Goal: Check status: Check status

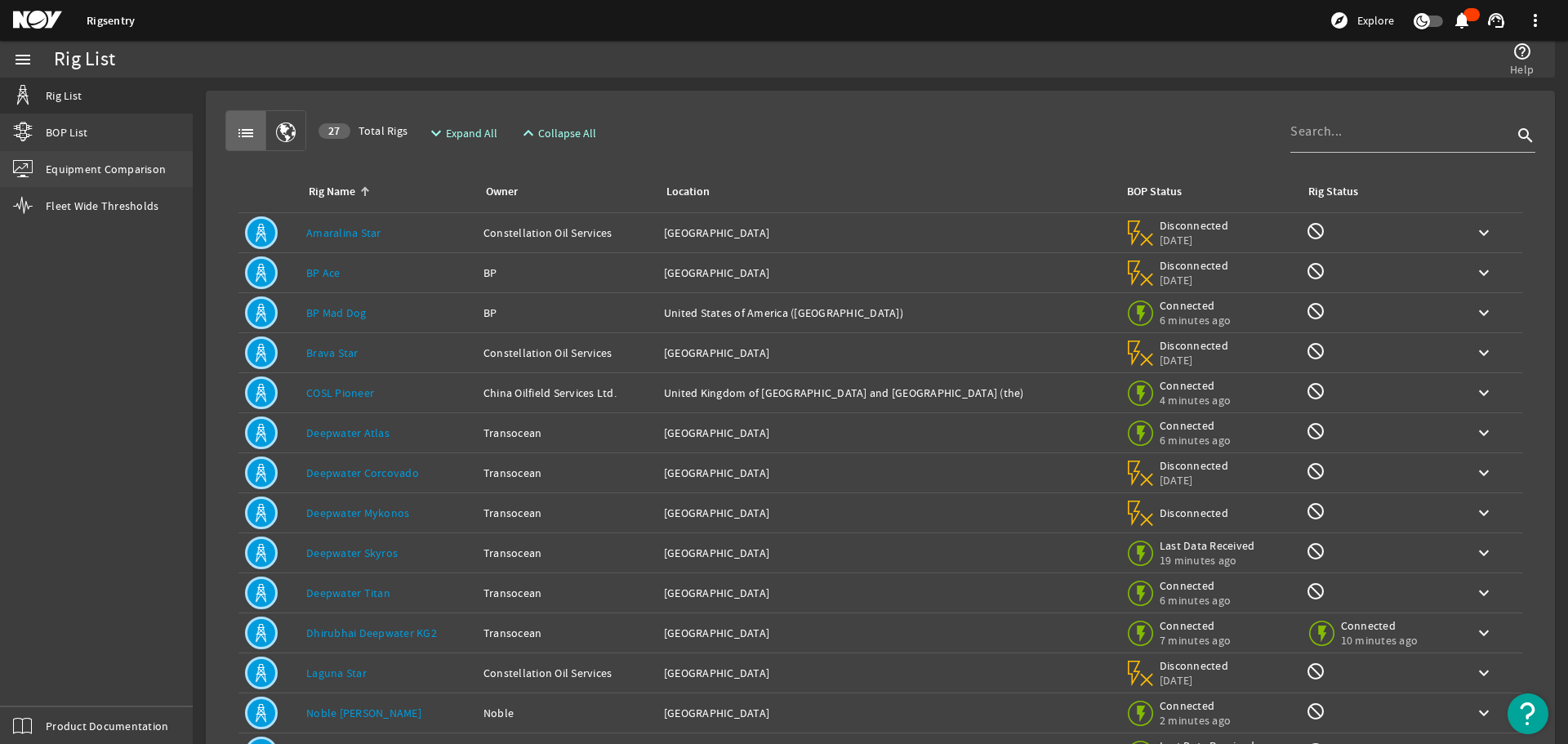
drag, startPoint x: 90, startPoint y: 136, endPoint x: 105, endPoint y: 158, distance: 26.6
click at [90, 135] on link "BOP List" at bounding box center [96, 132] width 193 height 36
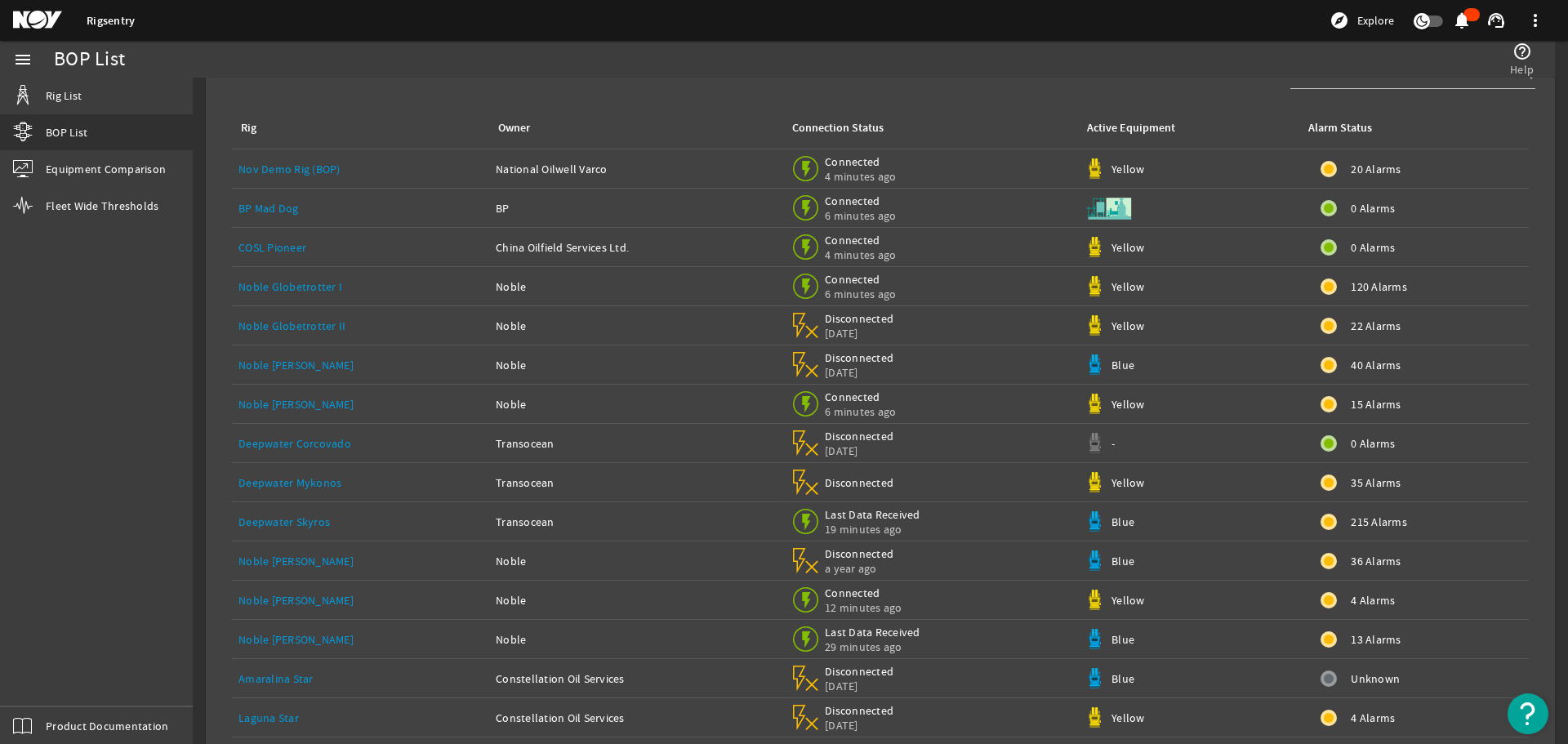
scroll to position [123, 0]
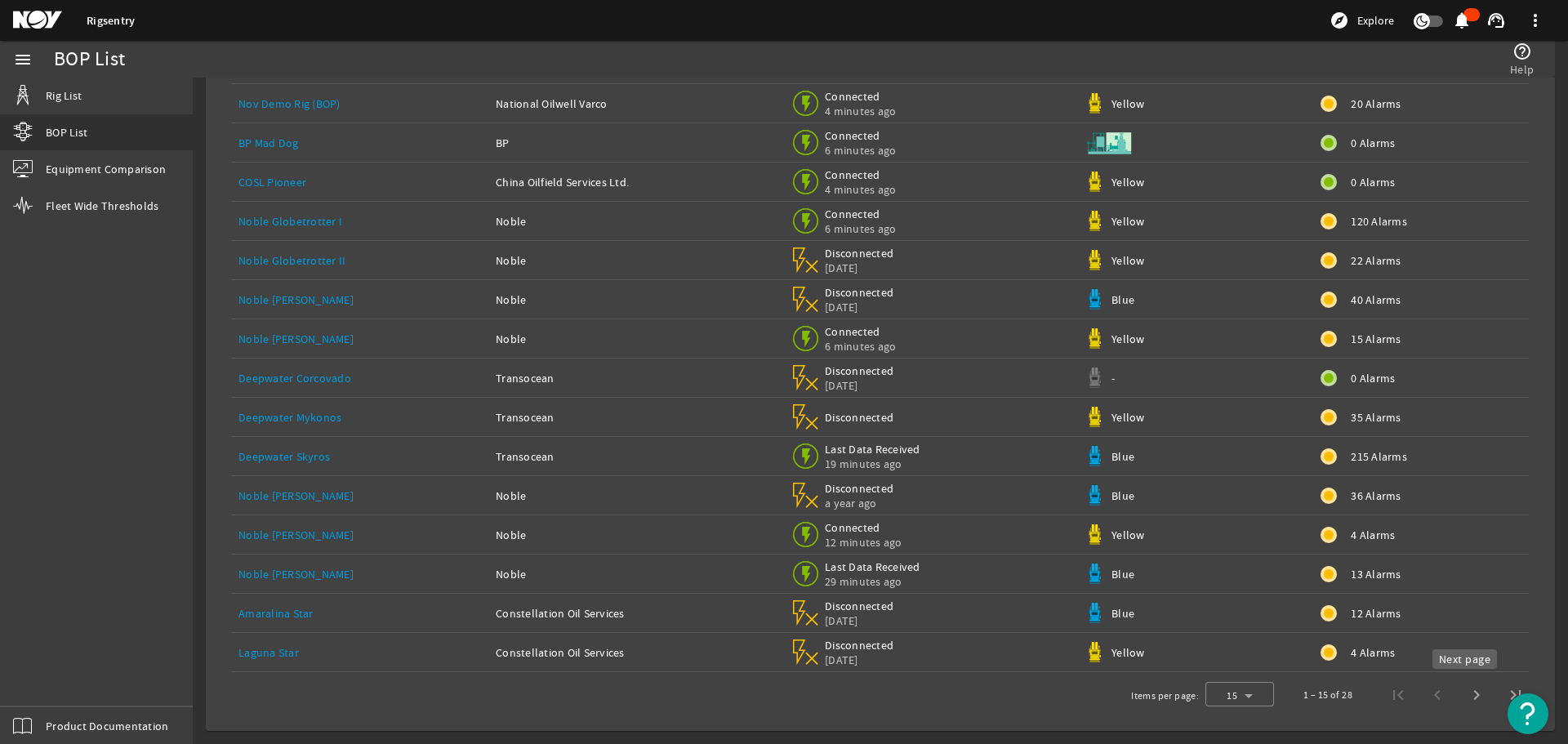
click at [1462, 699] on span "Next page" at bounding box center [1477, 695] width 39 height 39
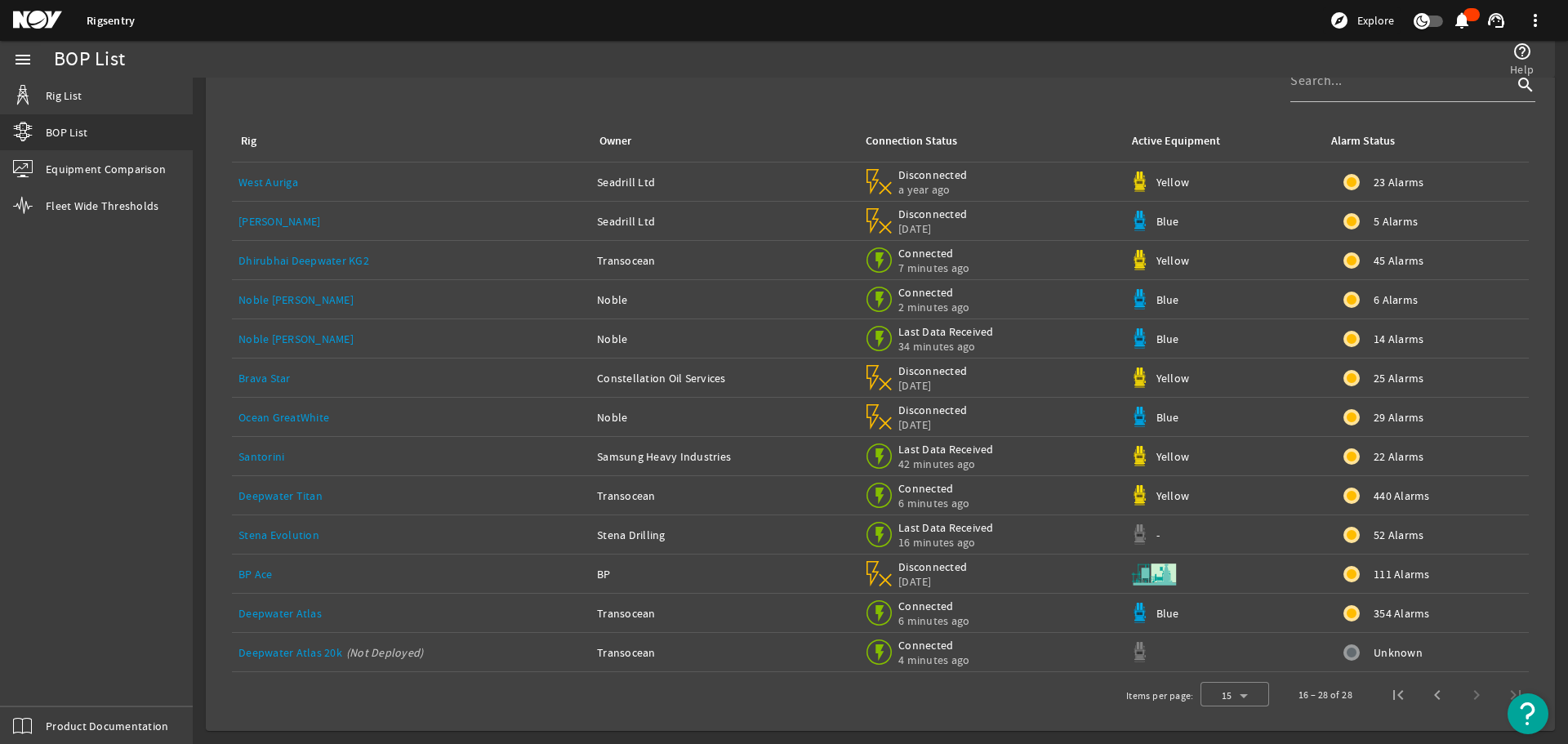
scroll to position [44, 0]
click at [295, 342] on link "Noble [PERSON_NAME]" at bounding box center [296, 339] width 115 height 15
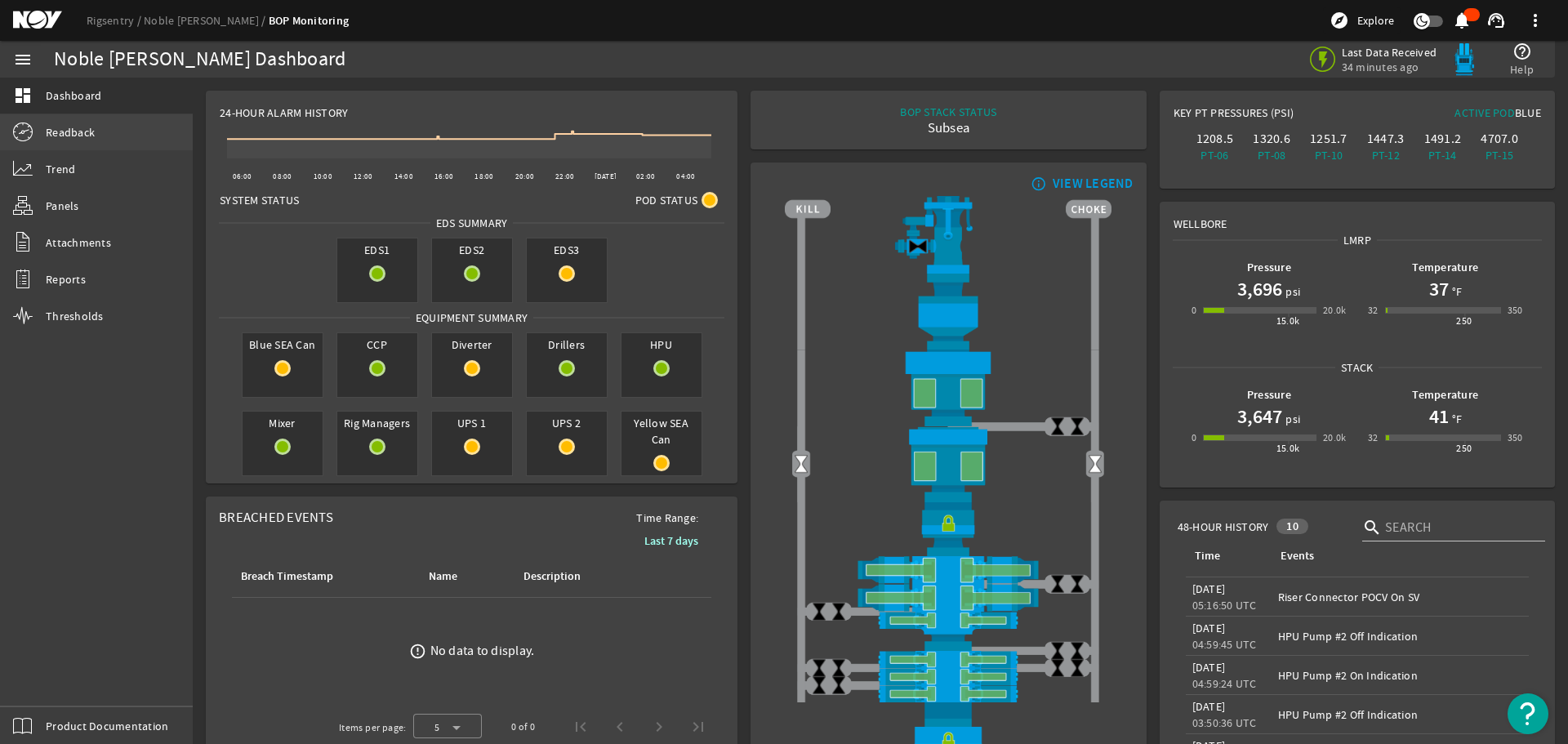
click at [64, 125] on span "Readback" at bounding box center [70, 132] width 49 height 16
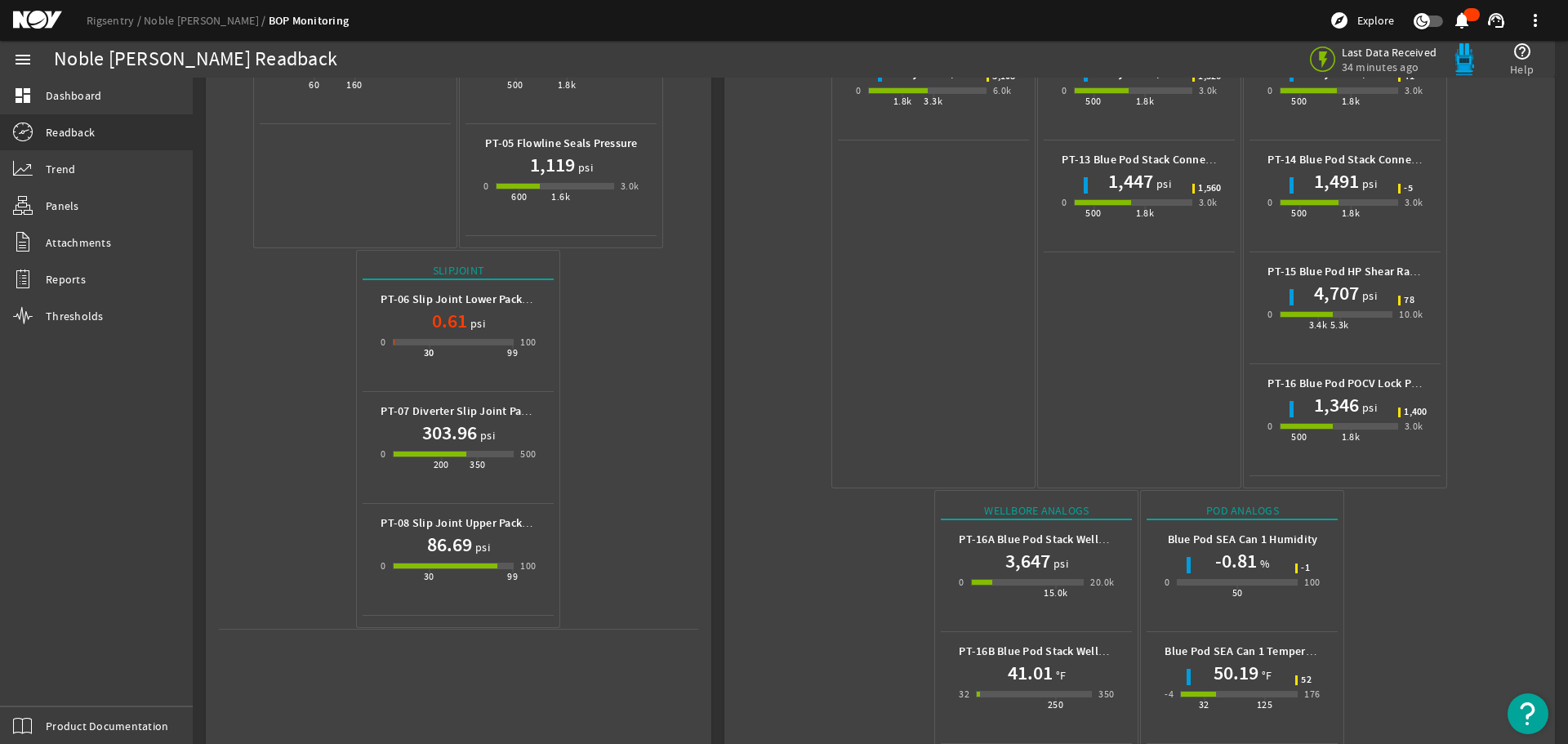
scroll to position [728, 0]
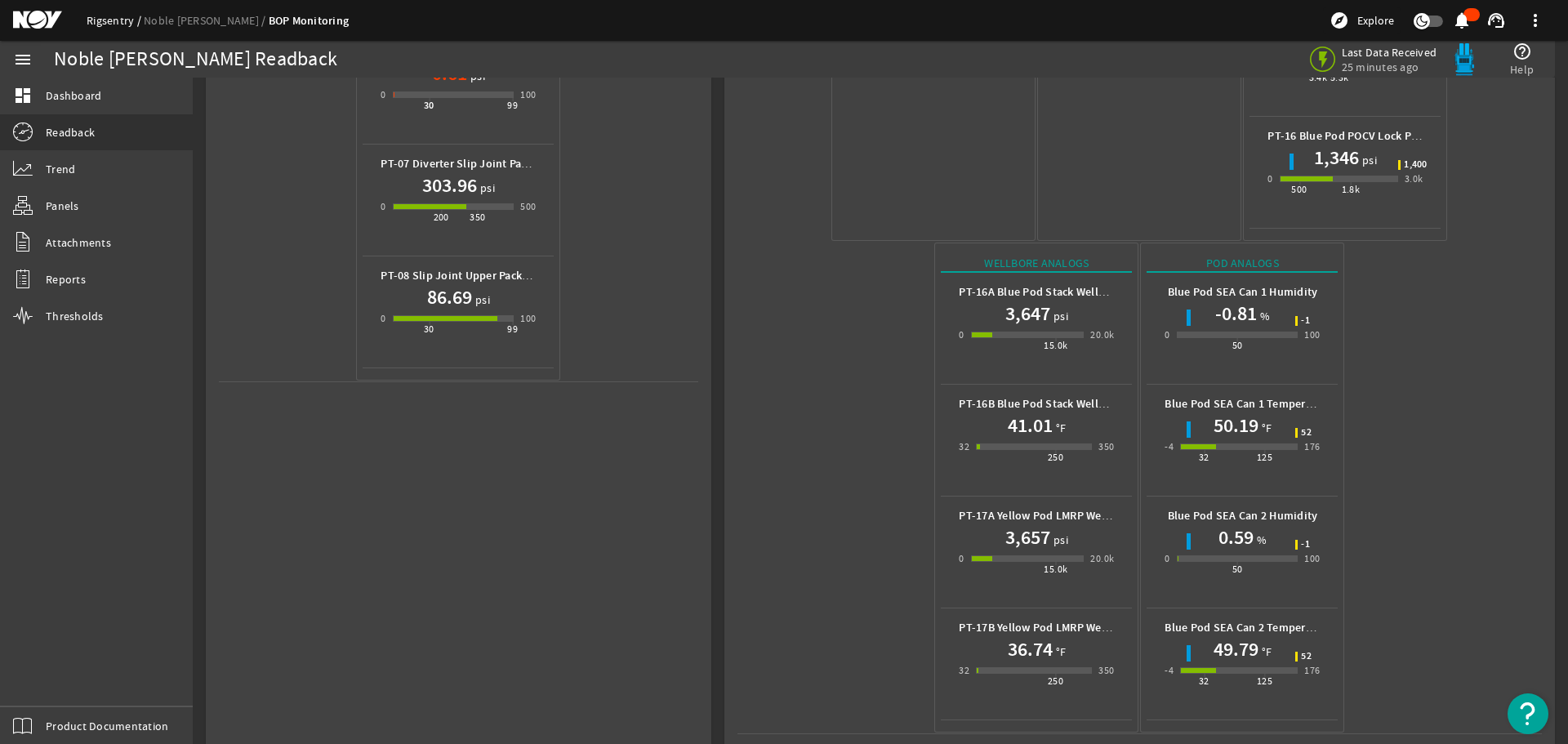
click at [102, 23] on link "Rigsentry" at bounding box center [114, 21] width 57 height 15
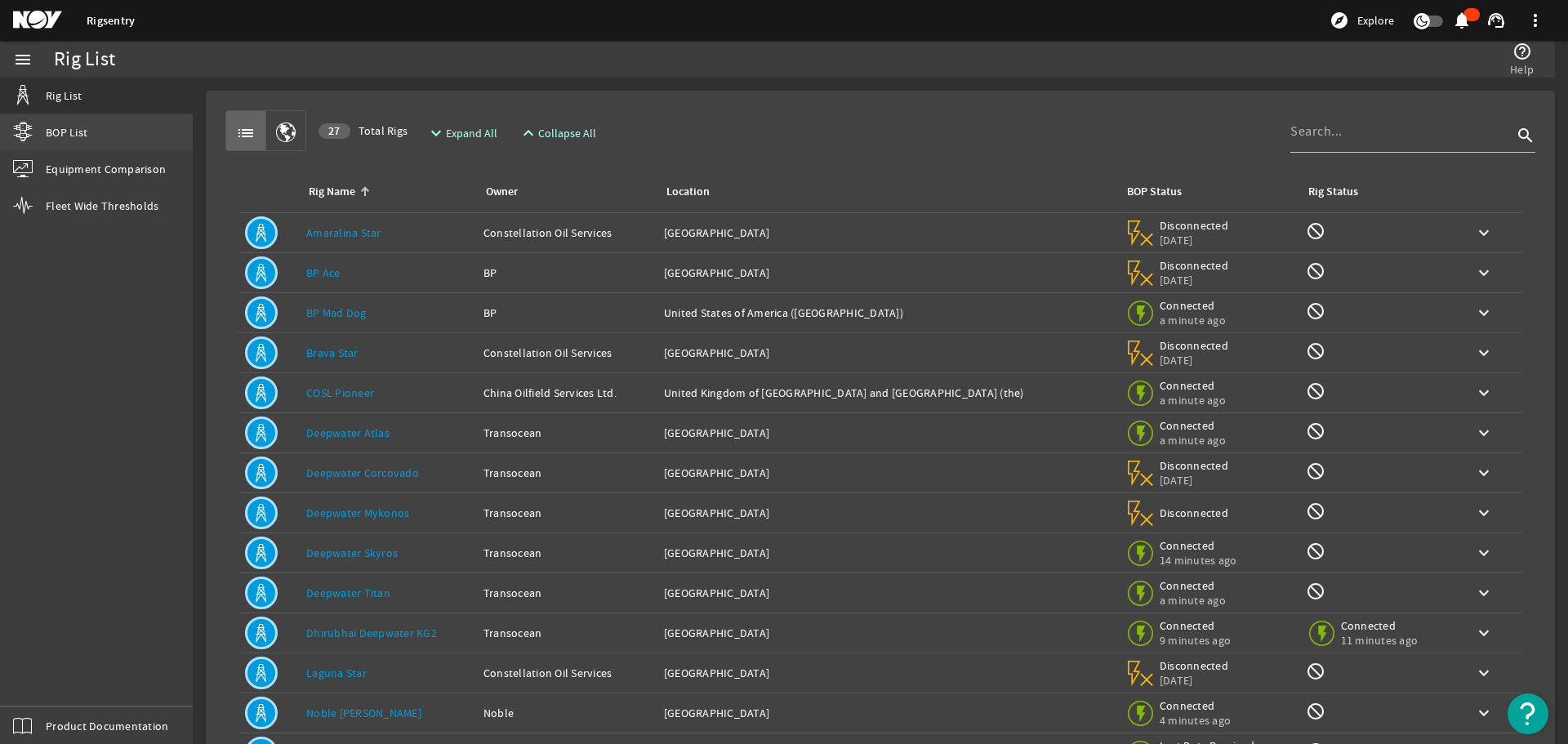
click at [82, 128] on span "BOP List" at bounding box center [67, 132] width 41 height 16
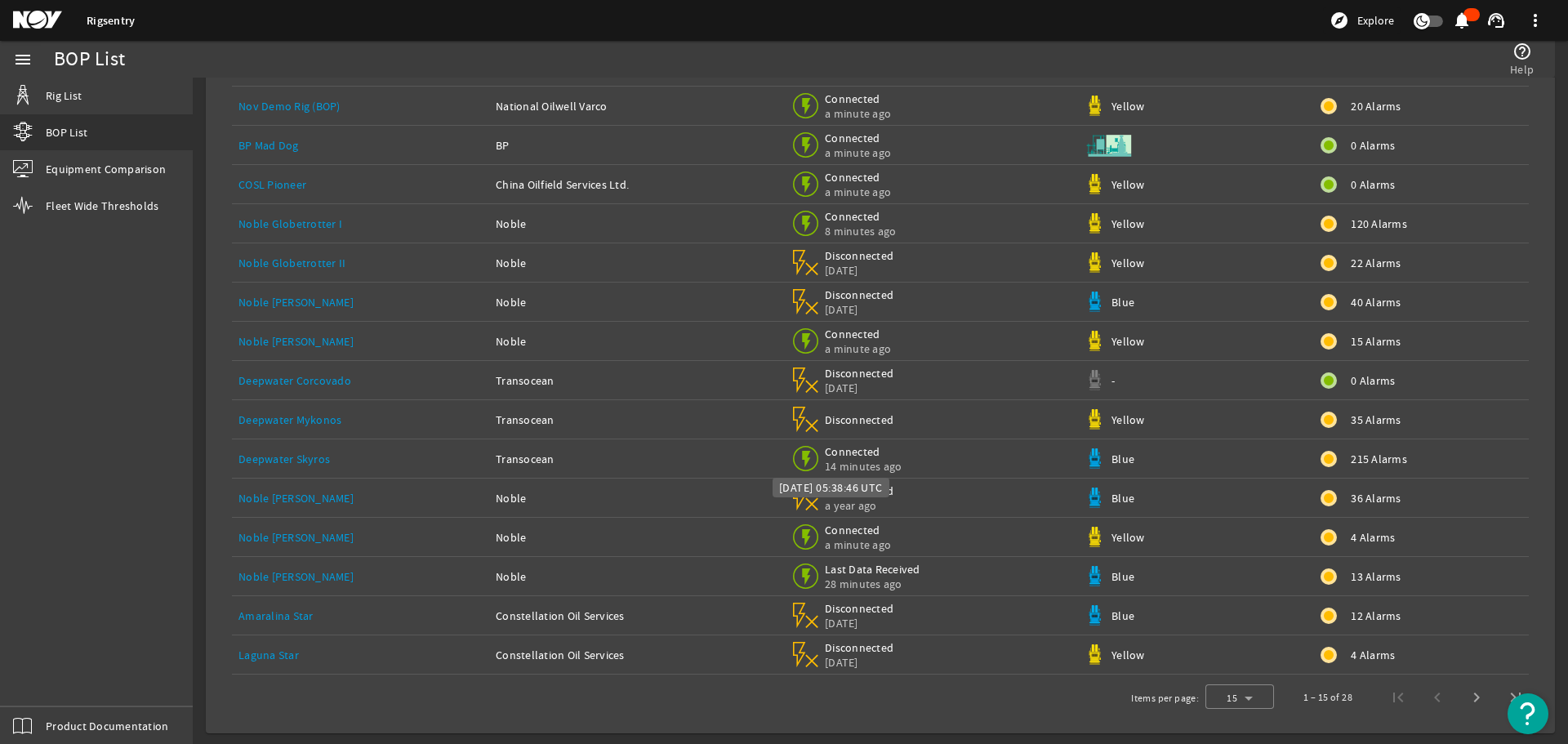
scroll to position [123, 0]
click at [1467, 693] on span "Next page" at bounding box center [1477, 695] width 39 height 39
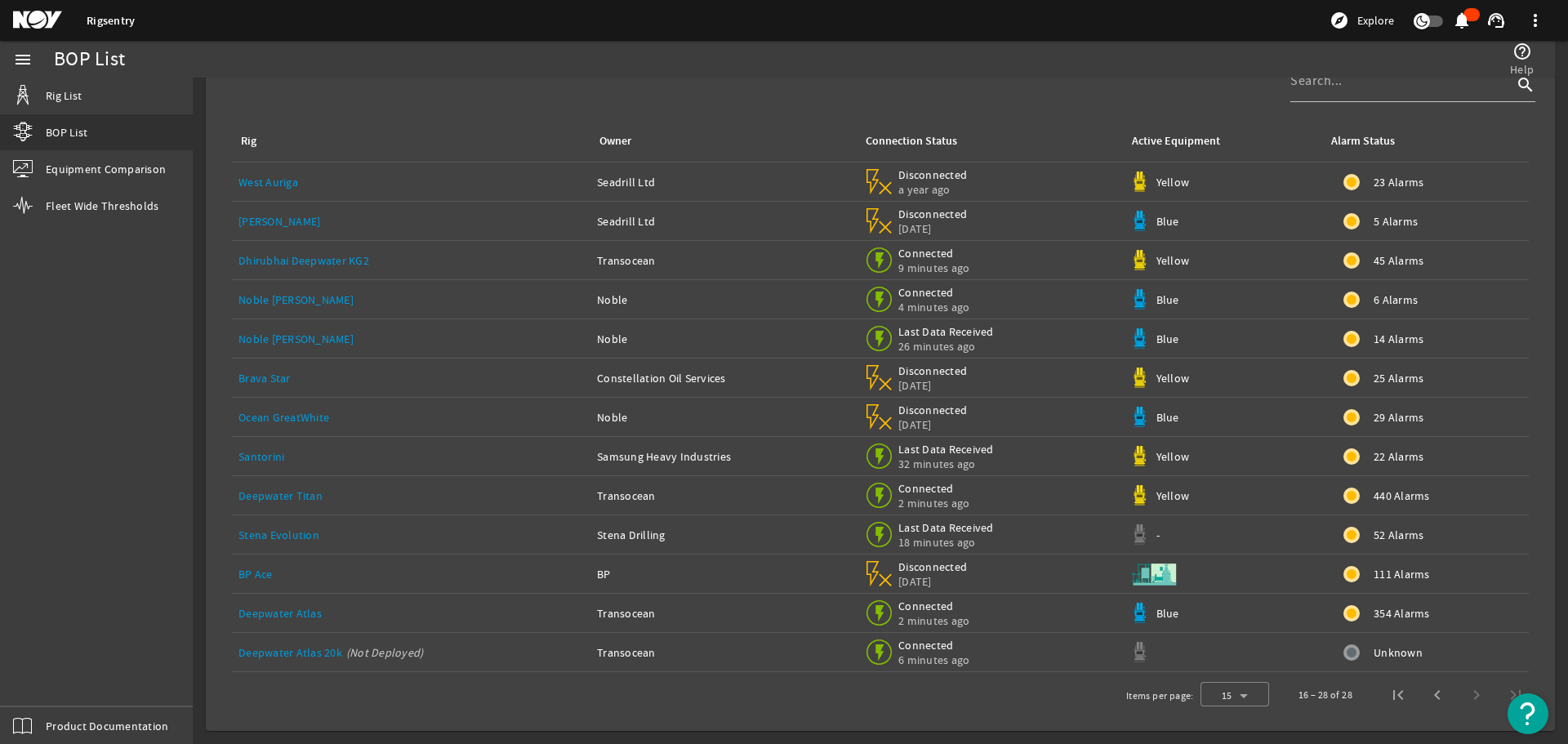
scroll to position [44, 0]
click at [290, 533] on link "Stena Evolution" at bounding box center [279, 535] width 81 height 15
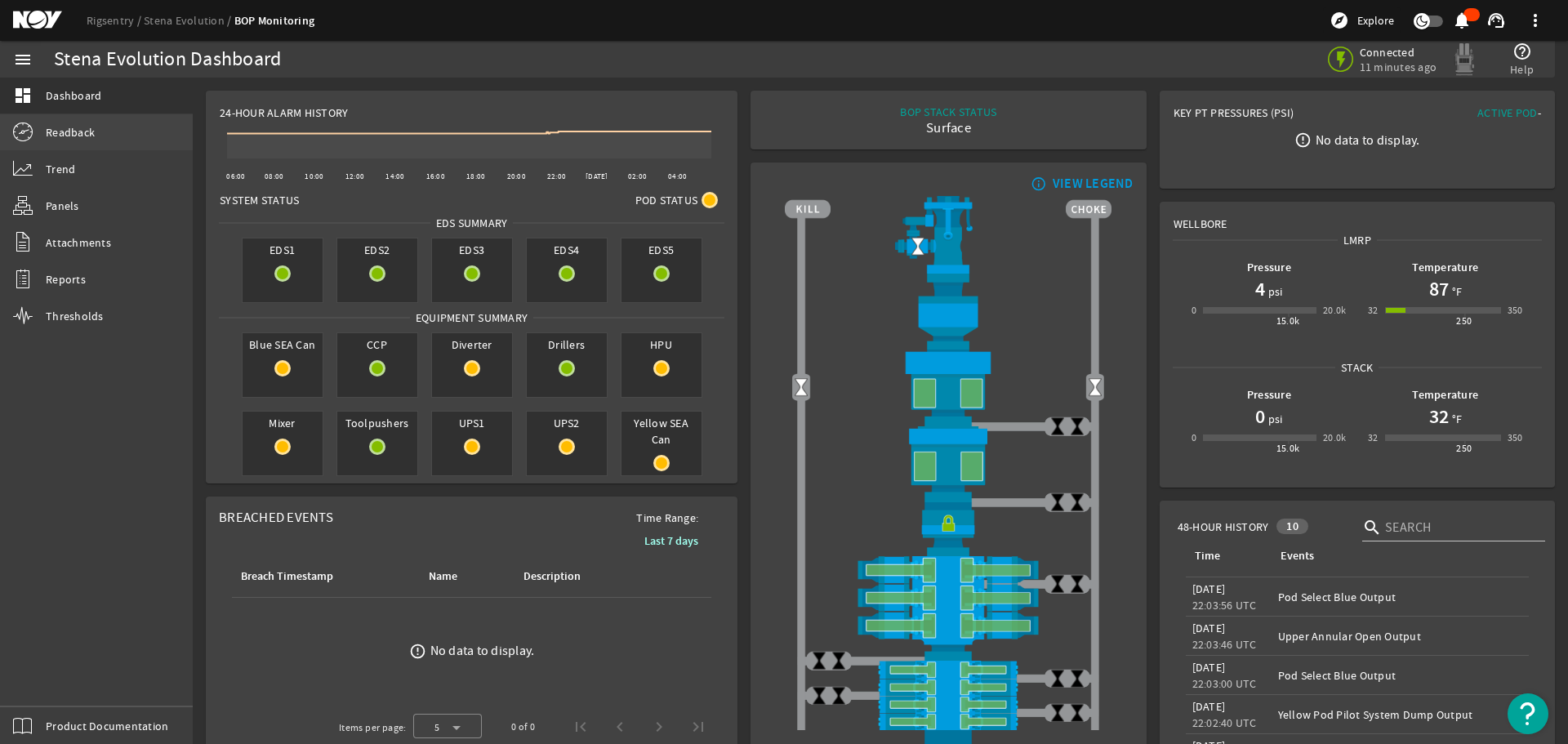
click at [100, 135] on link "Readback" at bounding box center [96, 132] width 193 height 36
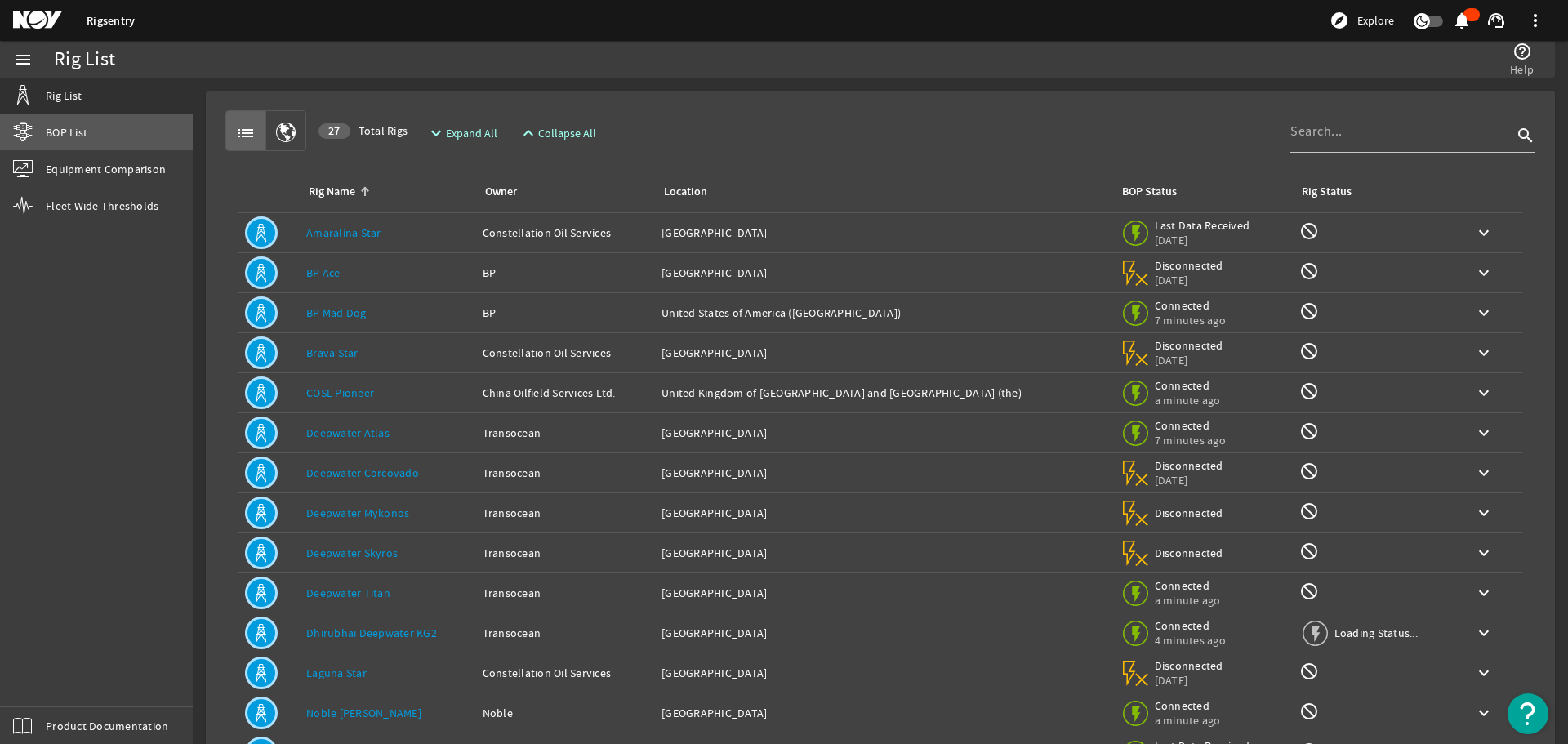
click at [83, 137] on span "BOP List" at bounding box center [67, 132] width 41 height 16
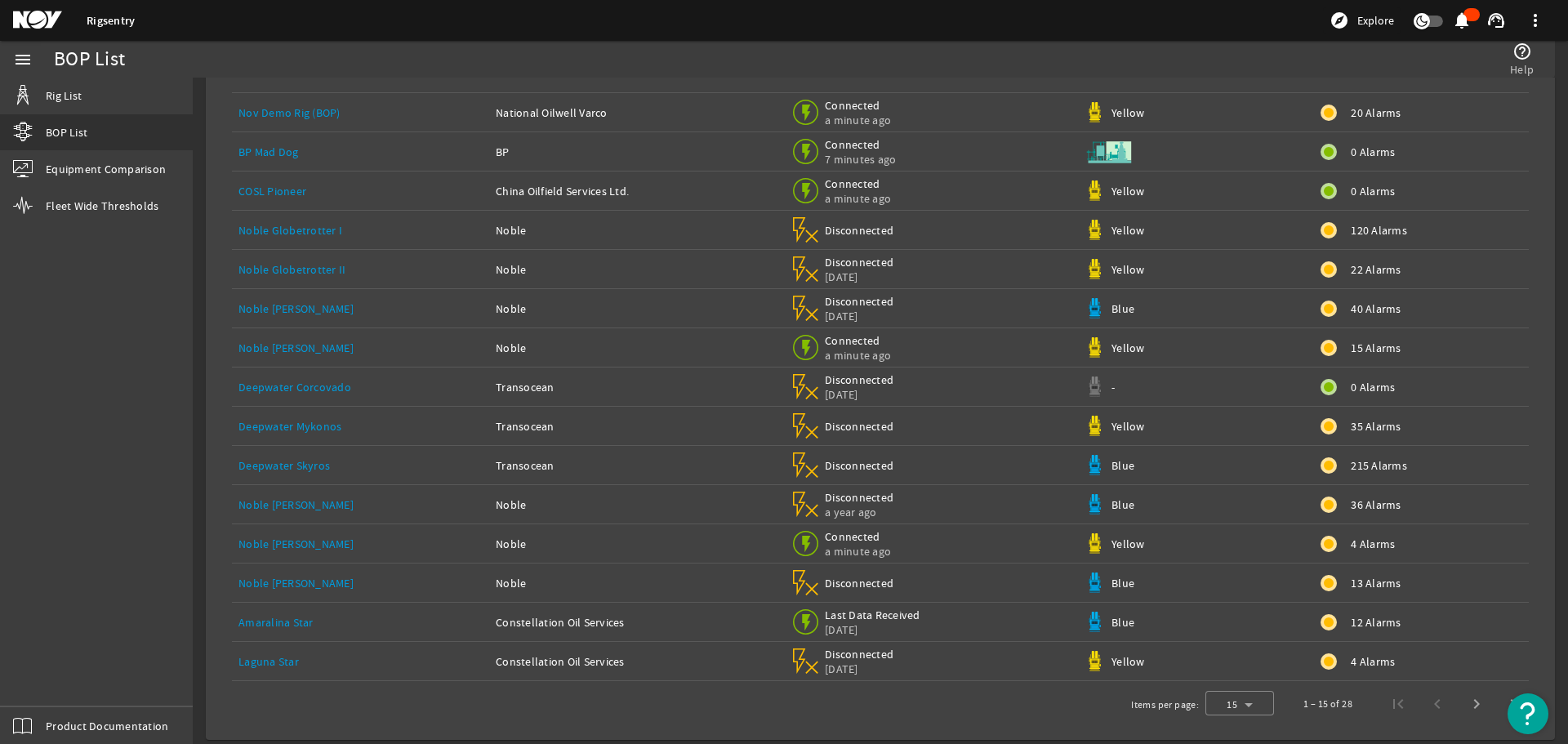
scroll to position [123, 0]
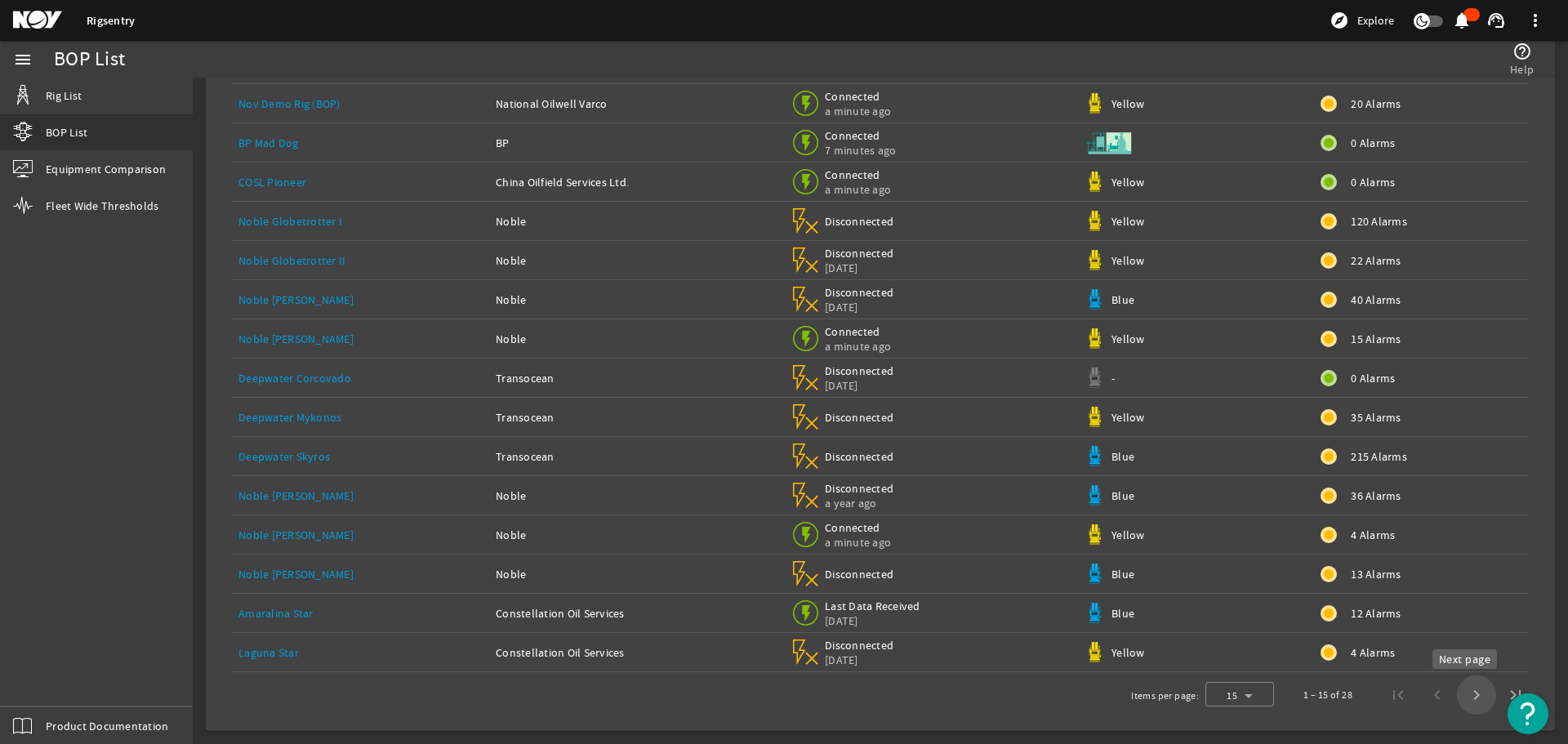
click at [1464, 694] on span "Next page" at bounding box center [1477, 695] width 39 height 39
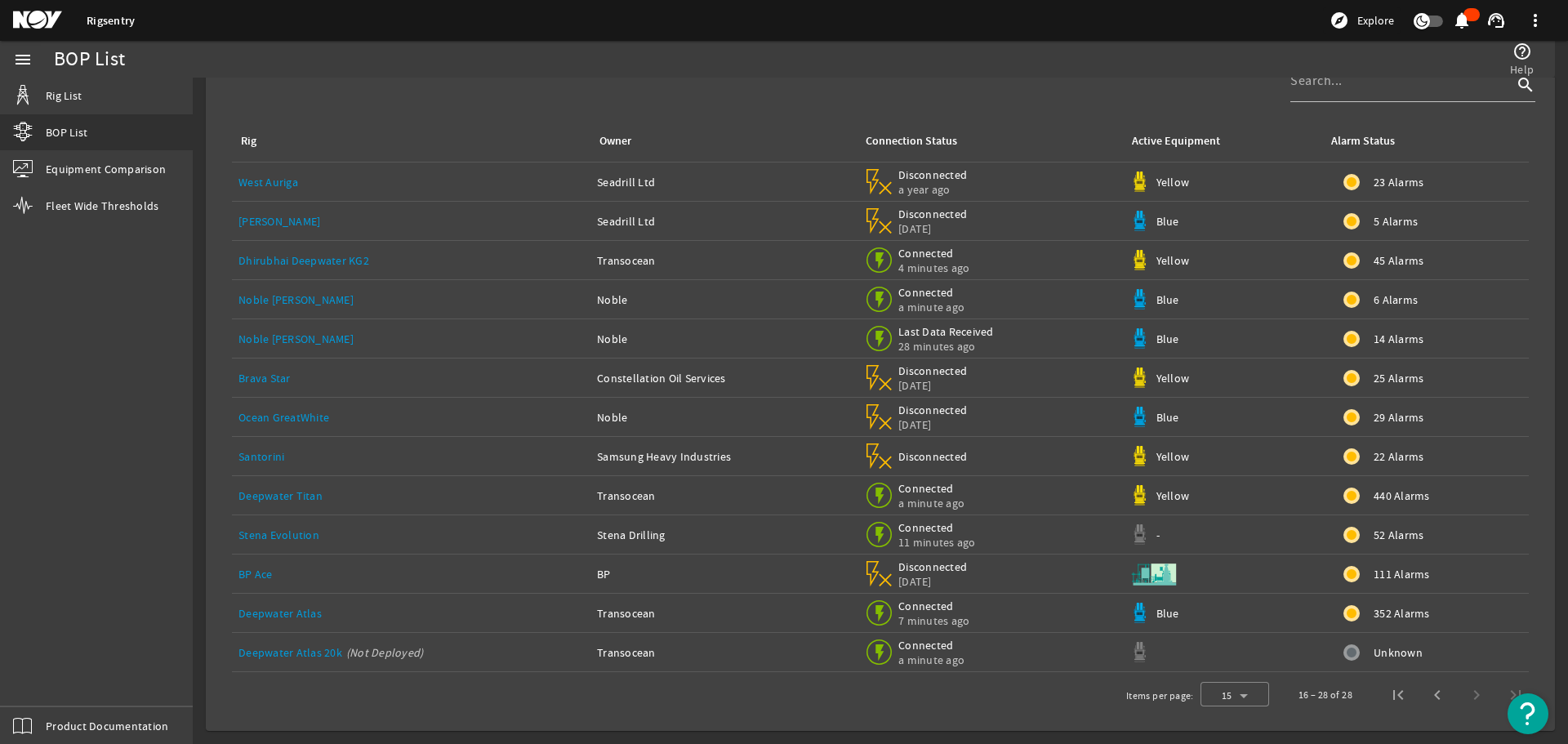
click at [290, 339] on link "Noble [PERSON_NAME]" at bounding box center [296, 339] width 115 height 15
